Goal: Obtain resource: Obtain resource

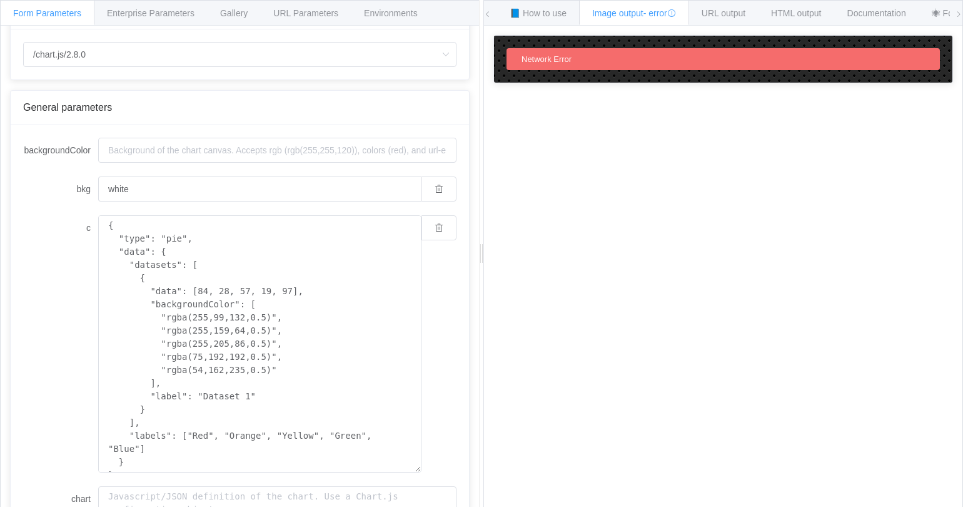
scroll to position [63, 0]
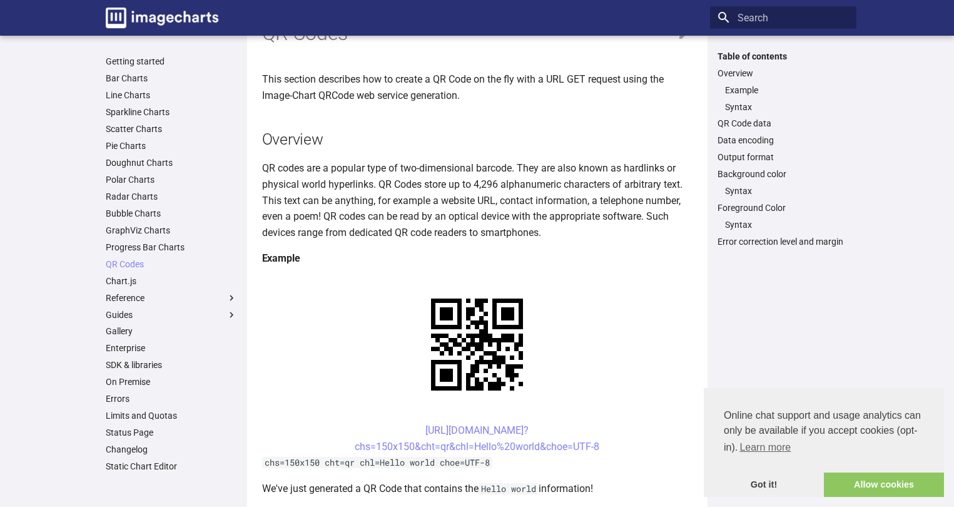
scroll to position [125, 0]
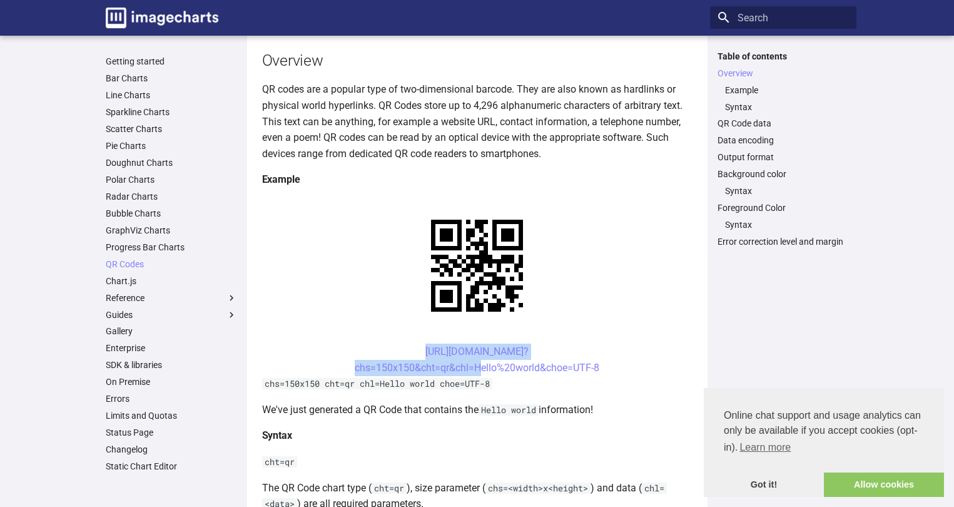
drag, startPoint x: 397, startPoint y: 350, endPoint x: 477, endPoint y: 373, distance: 83.5
click at [477, 373] on center "https://image-charts.com/chart? chs=150x150&cht=qr&chl=Hello%20world&choe=UTF-8" at bounding box center [477, 359] width 430 height 32
copy link "https://image-charts.com/chart? chs=150x150&cht=qr&chl="
